Goal: Check status: Check status

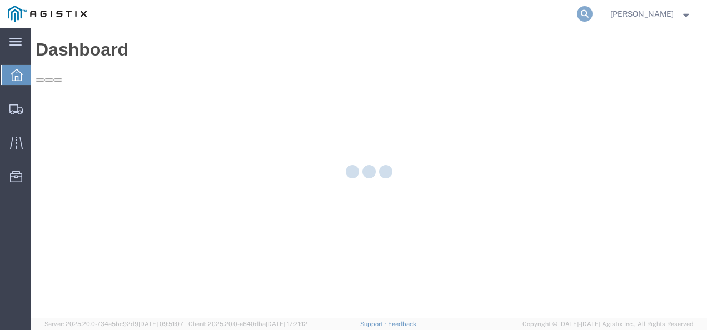
click at [592, 13] on icon at bounding box center [585, 14] width 16 height 16
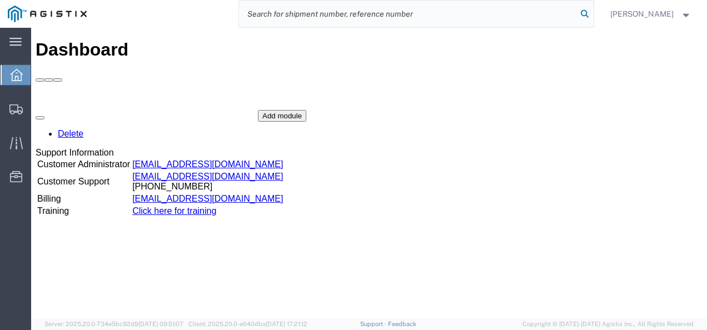
paste input "57056784"
type input "57056784"
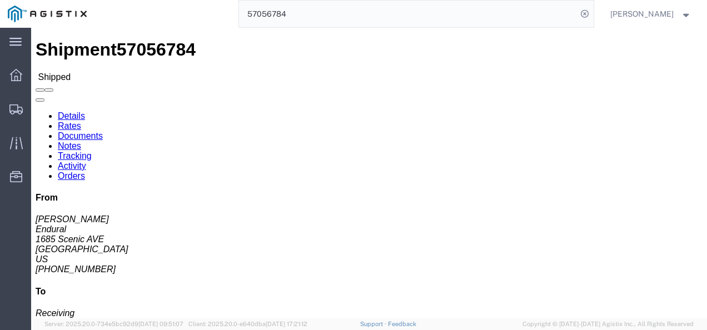
click h4 "Routing & Vehicle Information"
click div "Shipment Detail Ship From Endural (Juan Martinez) 1685 Scenic AVE Costa Mesa, C…"
drag, startPoint x: 351, startPoint y: 167, endPoint x: 360, endPoint y: 234, distance: 67.2
click div "Ship From Endural (Juan Martinez) 1685 Scenic AVE Costa Mesa, CA 92626 United S…"
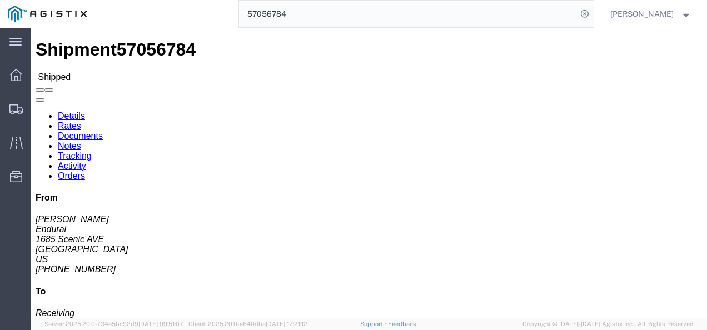
click div "Leg 1 - Truckload Vehicle 1: Standard Dry Van (53 Feet) Number of trucks: 1"
click h4 "Routing & Vehicle Information"
